Goal: Complete application form

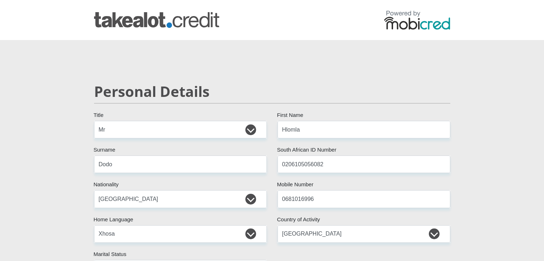
select select "Mr"
select select "ZAF"
select select "xho"
select select "ZAF"
select select "2"
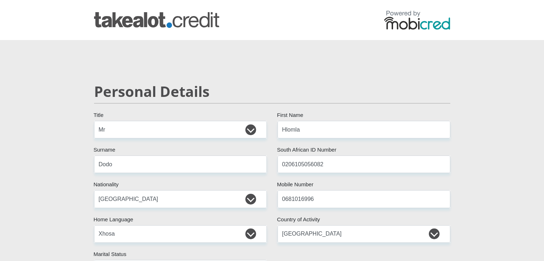
select select "Free State"
select select "4"
select select "parents"
select select "1"
select select "73"
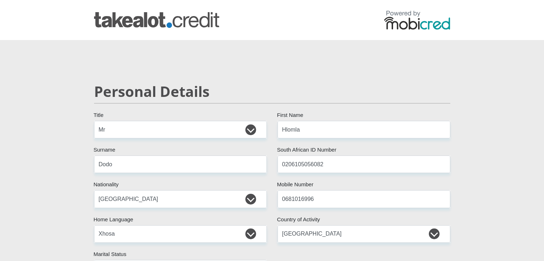
select select "Creative"
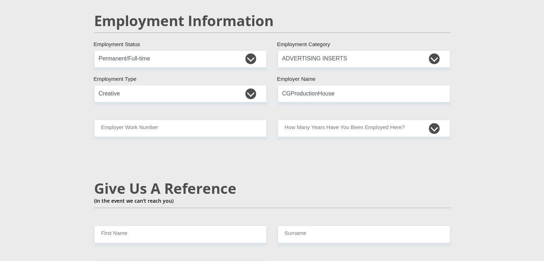
click at [492, 41] on section "Personal Details Mr Ms Mrs Dr [PERSON_NAME] Title Hlomla First Name Dodo Surnam…" at bounding box center [272, 48] width 544 height 2214
click at [342, 85] on input "CGProductionHouse" at bounding box center [364, 94] width 173 height 18
type input "CGDesignSolution"
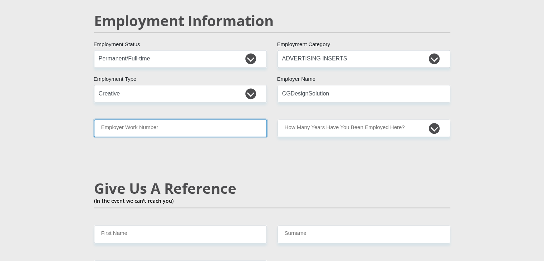
click at [202, 120] on input "Employer Work Number" at bounding box center [180, 129] width 173 height 18
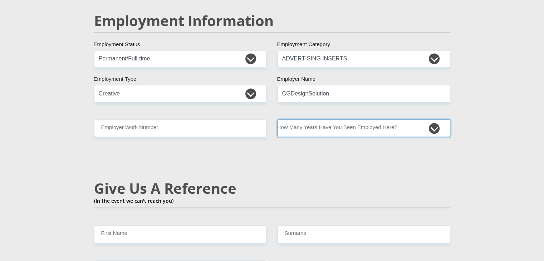
click at [429, 120] on select "less than 1 year 1-3 years 3-5 years 5+ years" at bounding box center [364, 129] width 173 height 18
select select "6"
click at [278, 120] on select "less than 1 year 1-3 years 3-5 years 5+ years" at bounding box center [364, 129] width 173 height 18
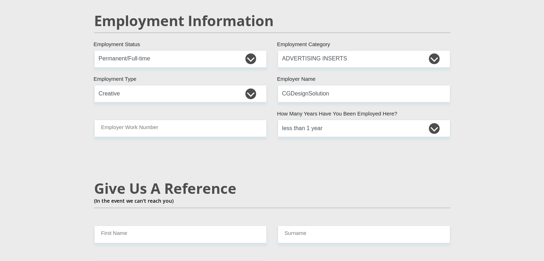
click at [501, 101] on section "Personal Details Mr Ms Mrs Dr [PERSON_NAME] Title Hlomla First Name Dodo Surnam…" at bounding box center [272, 48] width 544 height 2214
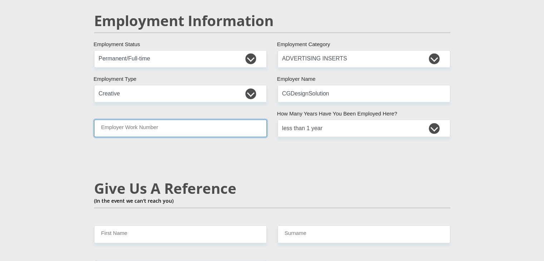
click at [114, 120] on input "Employer Work Number" at bounding box center [180, 129] width 173 height 18
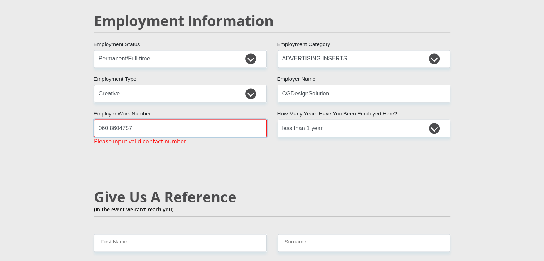
click at [110, 120] on input "060 8604757" at bounding box center [180, 129] width 173 height 18
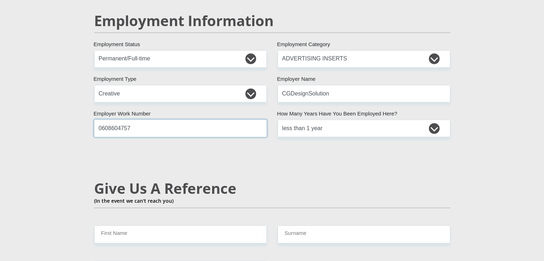
type input "0608604757"
click at [336, 85] on input "CGDesignSolution" at bounding box center [364, 94] width 173 height 18
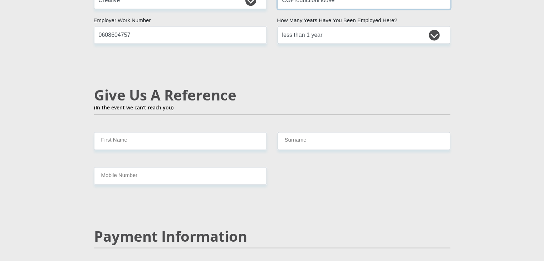
scroll to position [1194, 0]
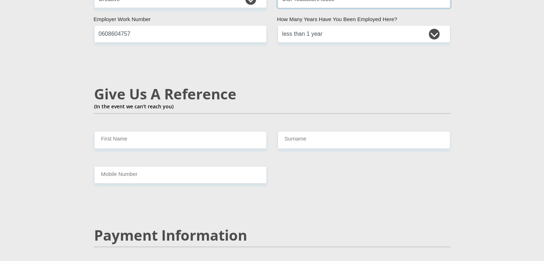
type input "CGProductionHouse"
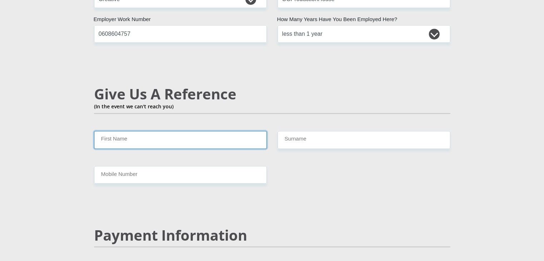
click at [171, 131] on input "First Name" at bounding box center [180, 140] width 173 height 18
type input "Emihle"
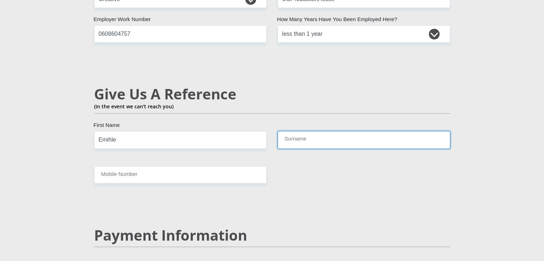
click at [299, 131] on input "Surname" at bounding box center [364, 140] width 173 height 18
type input "Dodo"
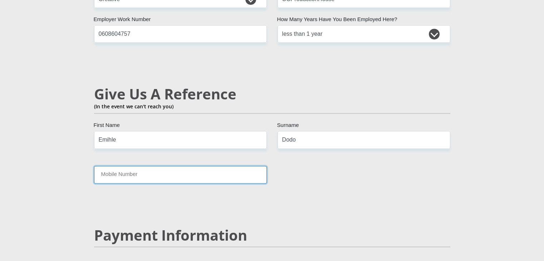
click at [224, 166] on input "Mobile Number" at bounding box center [180, 175] width 173 height 18
type input "0836086377"
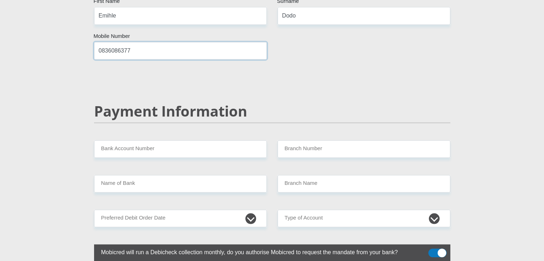
scroll to position [1318, 0]
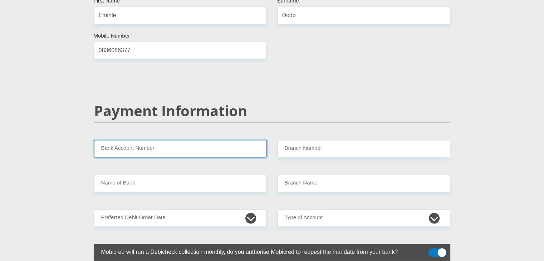
click at [228, 140] on input "Bank Account Number" at bounding box center [180, 149] width 173 height 18
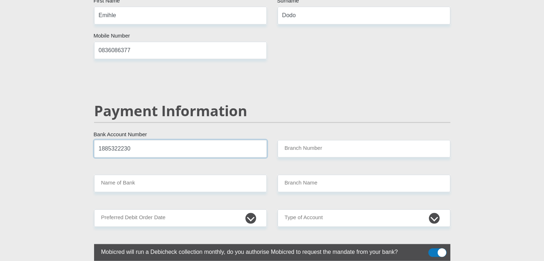
type input "1885322230"
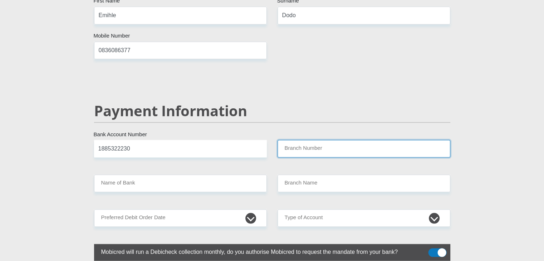
click at [296, 140] on input "Branch Number" at bounding box center [364, 149] width 173 height 18
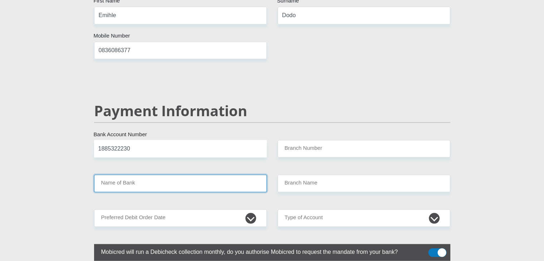
click at [205, 175] on input "Name of Bank" at bounding box center [180, 184] width 173 height 18
click at [175, 175] on input "Name of Bank" at bounding box center [180, 184] width 173 height 18
click at [106, 175] on input "Name of Bank" at bounding box center [180, 184] width 173 height 18
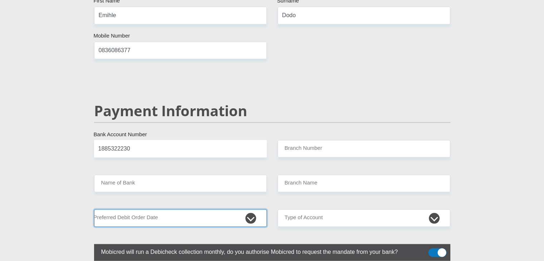
click at [247, 209] on select "1st 2nd 3rd 4th 5th 7th 18th 19th 20th 21st 22nd 23rd 24th 25th 26th 27th 28th …" at bounding box center [180, 218] width 173 height 18
select select "30"
click at [94, 209] on select "1st 2nd 3rd 4th 5th 7th 18th 19th 20th 21st 22nd 23rd 24th 25th 26th 27th 28th …" at bounding box center [180, 218] width 173 height 18
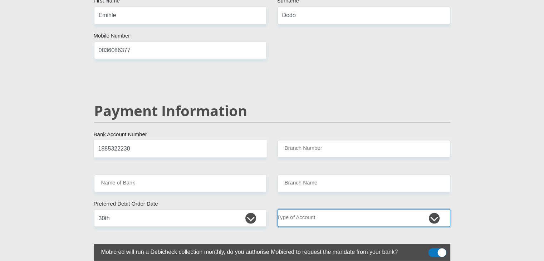
click at [350, 209] on select "Cheque Savings" at bounding box center [364, 218] width 173 height 18
select select "SAV"
click at [278, 209] on select "Cheque Savings" at bounding box center [364, 218] width 173 height 18
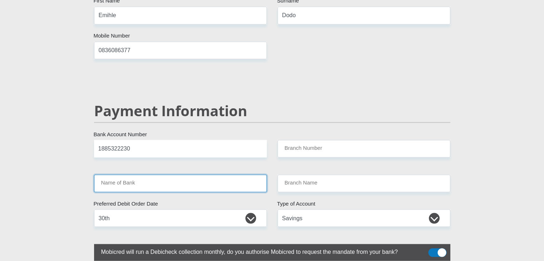
click at [198, 175] on input "Name of Bank" at bounding box center [180, 184] width 173 height 18
click at [149, 175] on input "Name of Bank" at bounding box center [180, 184] width 173 height 18
click at [116, 175] on input "Name of Bank" at bounding box center [180, 184] width 173 height 18
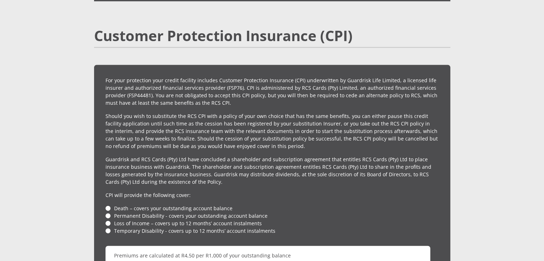
scroll to position [1577, 0]
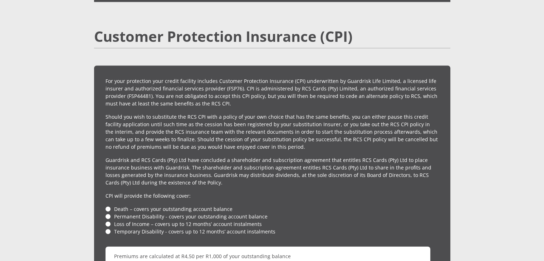
click at [106, 205] on li "Death – covers your outstanding account balance" at bounding box center [273, 209] width 334 height 8
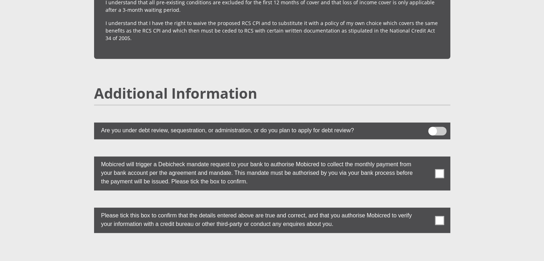
scroll to position [1885, 0]
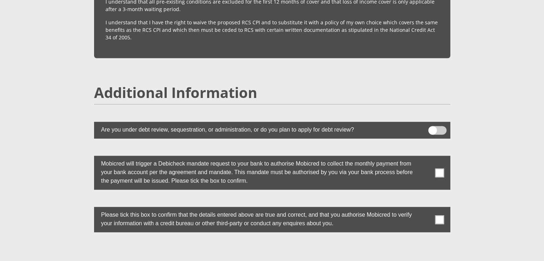
click at [438, 169] on span at bounding box center [439, 173] width 9 height 9
click at [426, 158] on input "checkbox" at bounding box center [426, 158] width 0 height 0
click at [442, 215] on span at bounding box center [439, 219] width 9 height 9
click at [426, 209] on input "checkbox" at bounding box center [426, 209] width 0 height 0
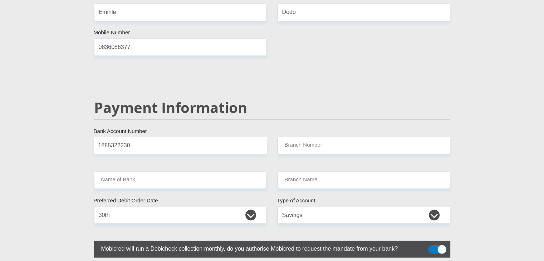
scroll to position [1321, 0]
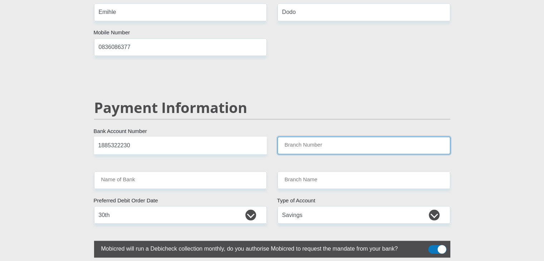
click at [295, 137] on input "Branch Number" at bounding box center [364, 146] width 173 height 18
type input "c"
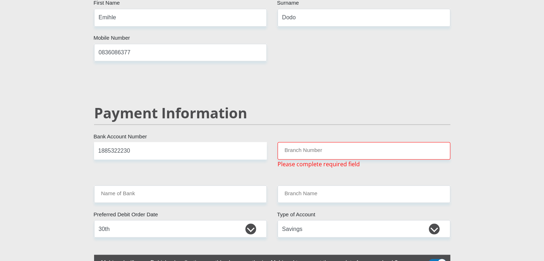
scroll to position [1330, 0]
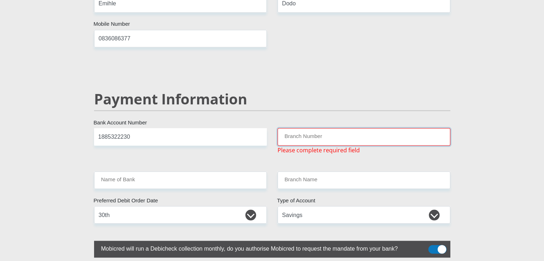
click at [297, 128] on input "Branch Number" at bounding box center [364, 137] width 173 height 18
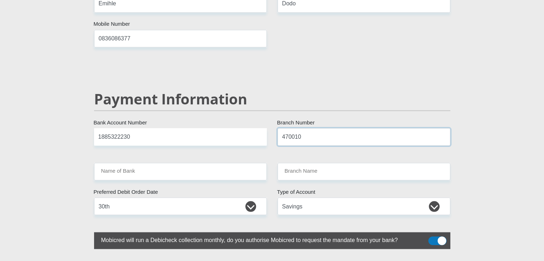
type input "470010"
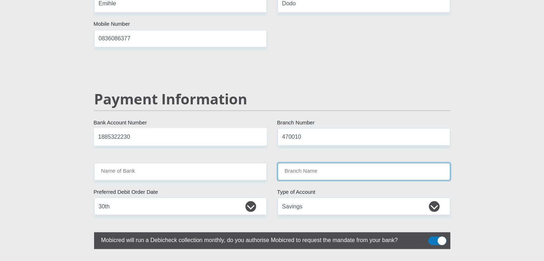
click at [288, 163] on input "Branch Name" at bounding box center [364, 172] width 173 height 18
type input "CAPITEC BANK LIMITED"
type input "CAPITEC BANK CPC"
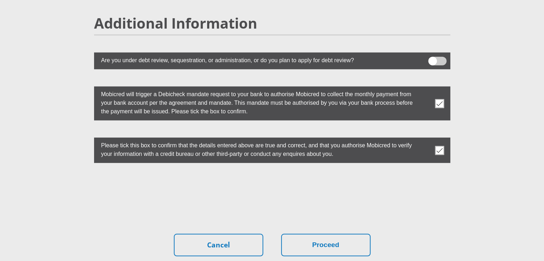
scroll to position [1955, 0]
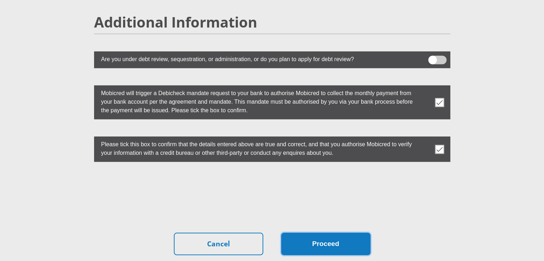
click at [310, 233] on button "Proceed" at bounding box center [325, 244] width 89 height 23
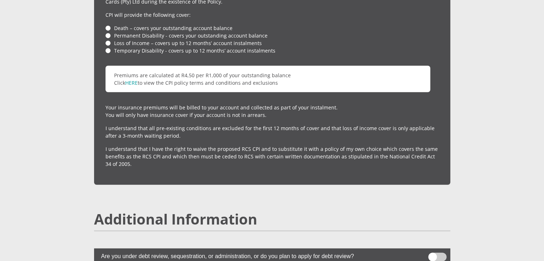
scroll to position [1759, 0]
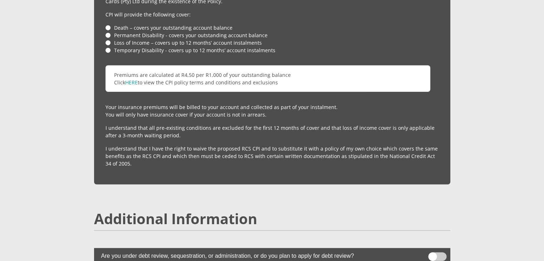
drag, startPoint x: 175, startPoint y: 196, endPoint x: 96, endPoint y: 234, distance: 87.7
click at [96, 248] on label "Are you under debt review, sequestration, or administration, or do you plan to …" at bounding box center [254, 255] width 321 height 14
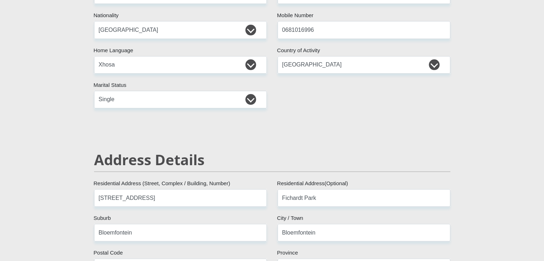
scroll to position [0, 0]
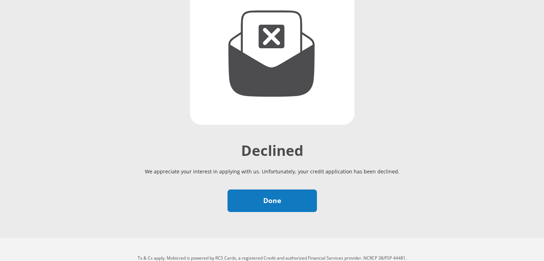
scroll to position [122, 0]
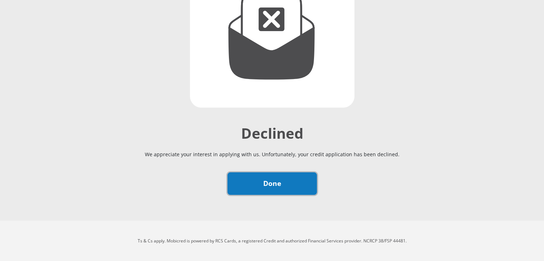
click at [291, 186] on link "Done" at bounding box center [272, 184] width 89 height 23
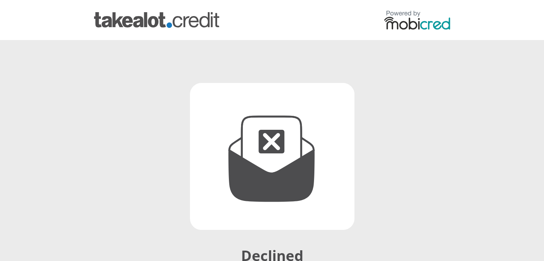
scroll to position [0, 0]
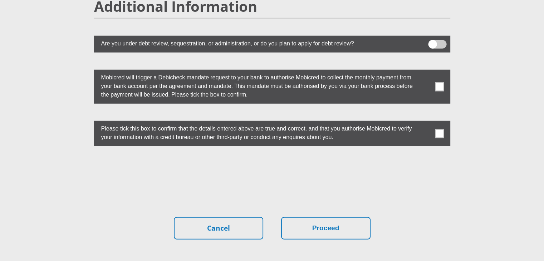
scroll to position [1927, 0]
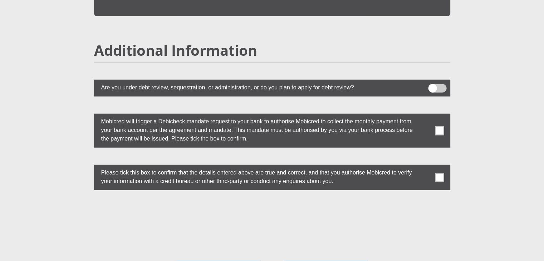
click at [432, 84] on span at bounding box center [437, 88] width 18 height 9
click at [433, 86] on input "checkbox" at bounding box center [433, 86] width 0 height 0
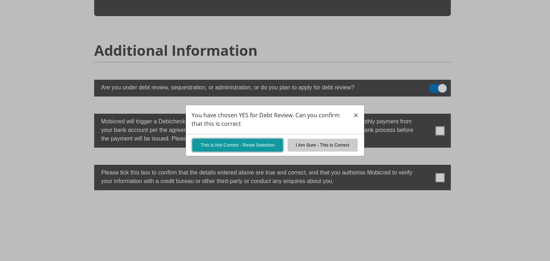
click at [258, 148] on button "This is Not Correct - Reset Selection" at bounding box center [237, 145] width 91 height 13
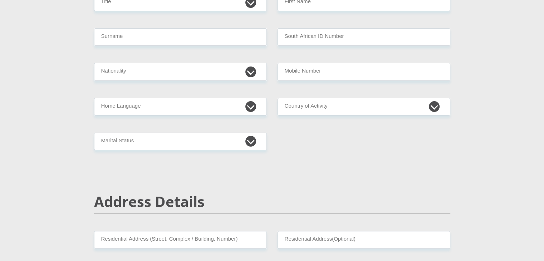
scroll to position [0, 0]
